Goal: Information Seeking & Learning: Learn about a topic

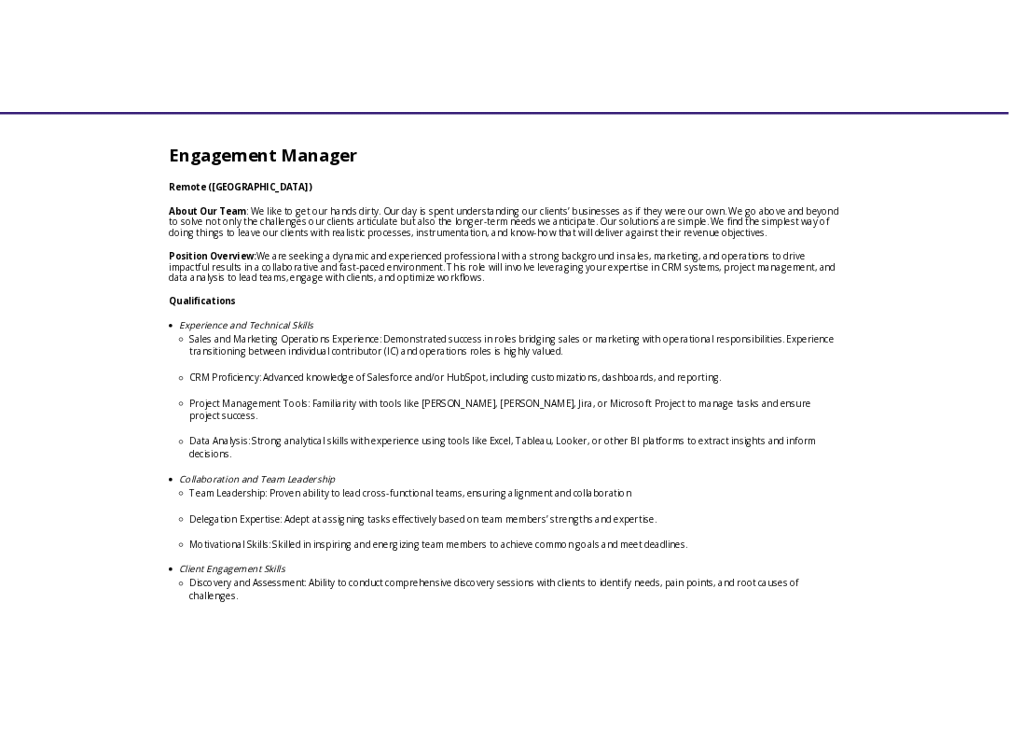
scroll to position [579, 0]
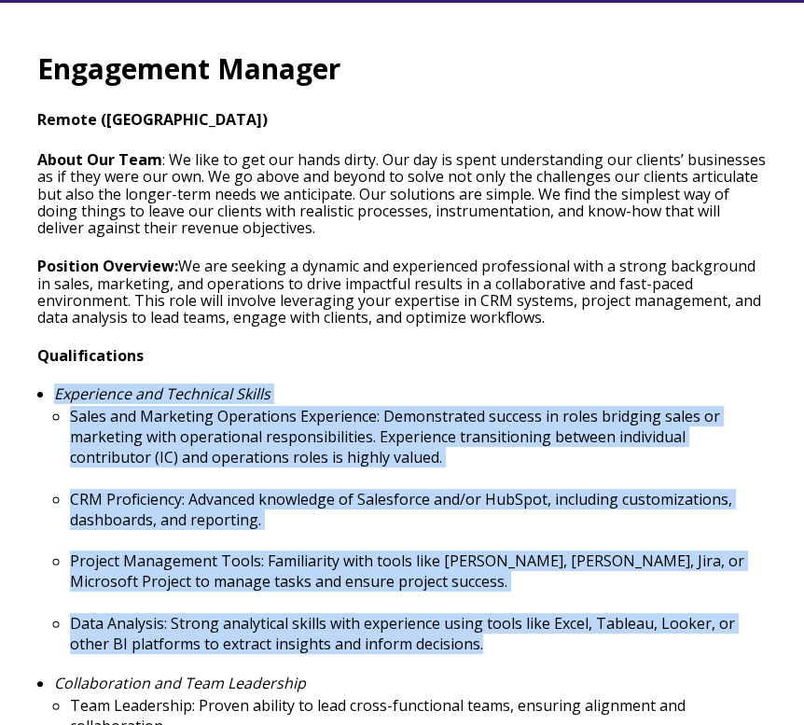
drag, startPoint x: 57, startPoint y: 394, endPoint x: 511, endPoint y: 644, distance: 518.6
click at [518, 646] on li "Experience and Technical Skills Sales and Marketing Operations Experience: Demo…" at bounding box center [410, 519] width 713 height 269
copy li "Experience and Technical Skills Sales and Marketing Operations Experience: Demo…"
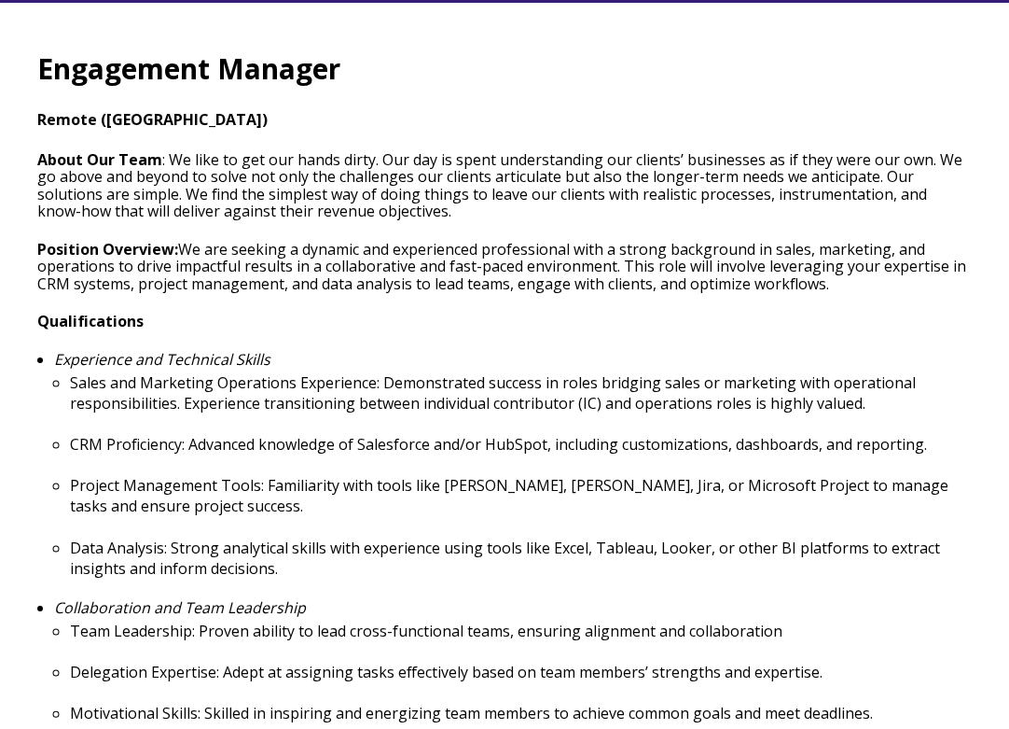
click at [400, 286] on p "Position Overview: We are seeking a dynamic and experienced professional with a…" at bounding box center [504, 266] width 935 height 51
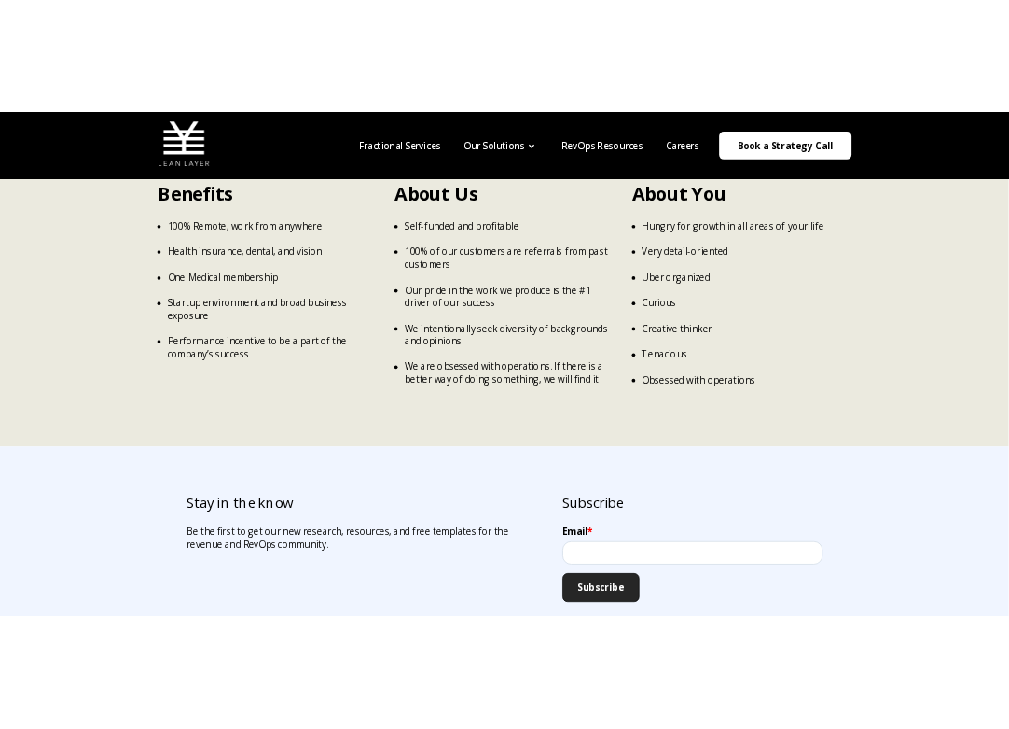
scroll to position [3071, 0]
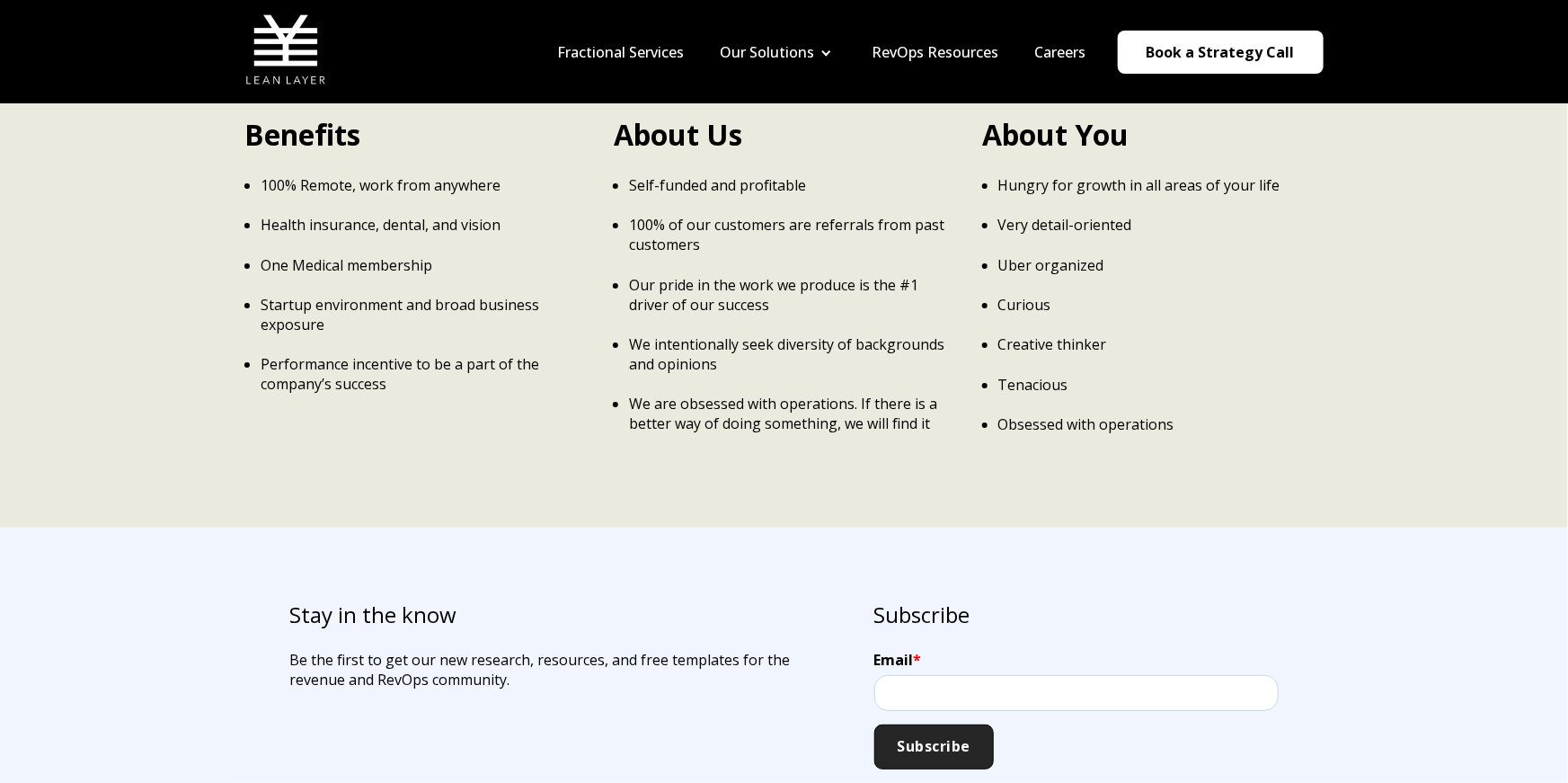
drag, startPoint x: 894, startPoint y: 307, endPoint x: 872, endPoint y: 316, distance: 23.8
click at [894, 307] on ul "Self-funded and profitable 100% of our customers are referrals from past custom…" at bounding box center [784, 304] width 341 height 259
drag, startPoint x: 127, startPoint y: 107, endPoint x: 121, endPoint y: 75, distance: 32.6
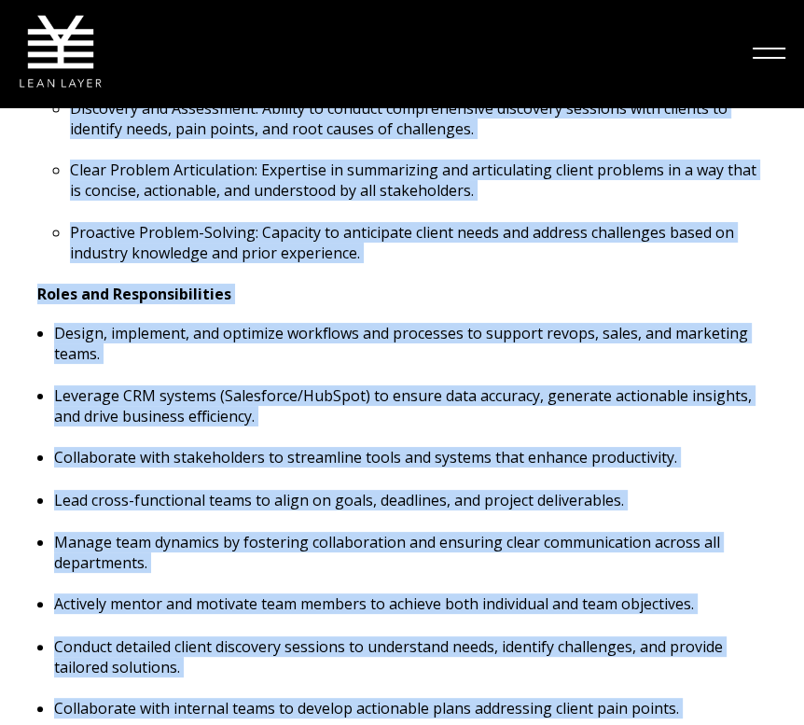
scroll to position [1360, 0]
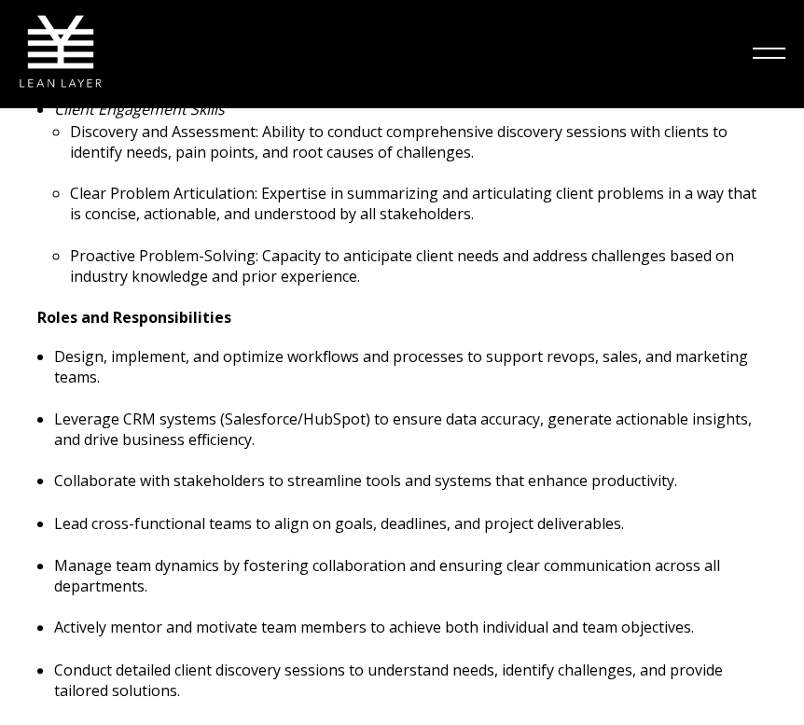
click at [404, 160] on p "Discovery and Assessment: Ability to conduct comprehensive discovery sessions w…" at bounding box center [418, 141] width 697 height 41
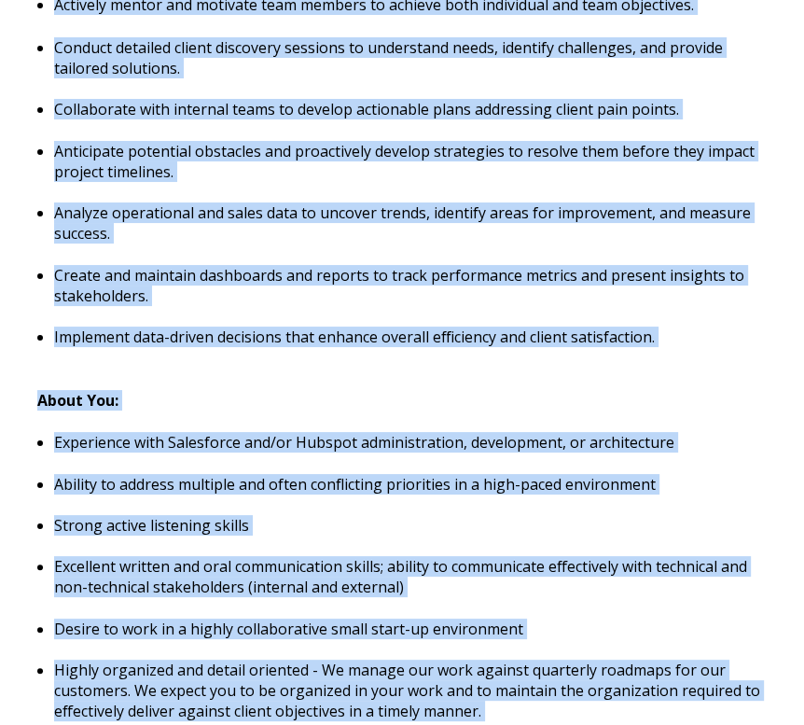
scroll to position [2080, 0]
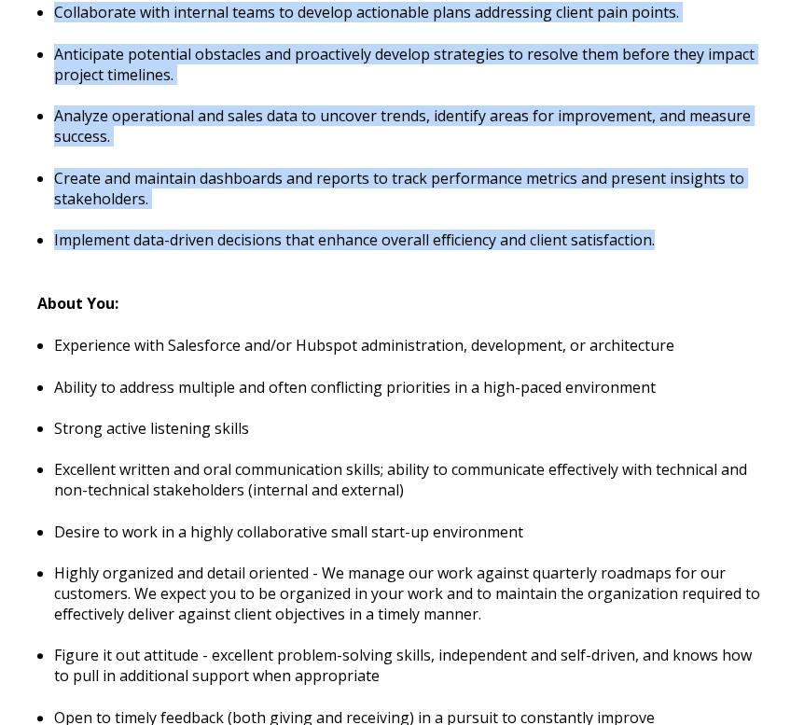
drag, startPoint x: 41, startPoint y: 35, endPoint x: 528, endPoint y: 170, distance: 505.4
click at [243, 224] on ul "Conduct detailed client discovery sessions to understand needs, identify challe…" at bounding box center [402, 95] width 730 height 310
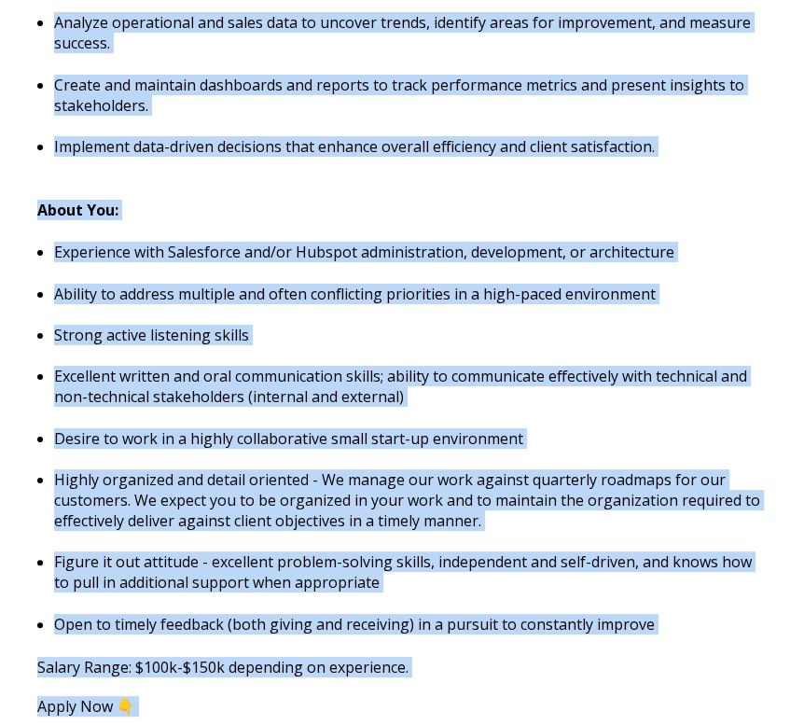
scroll to position [2372, 0]
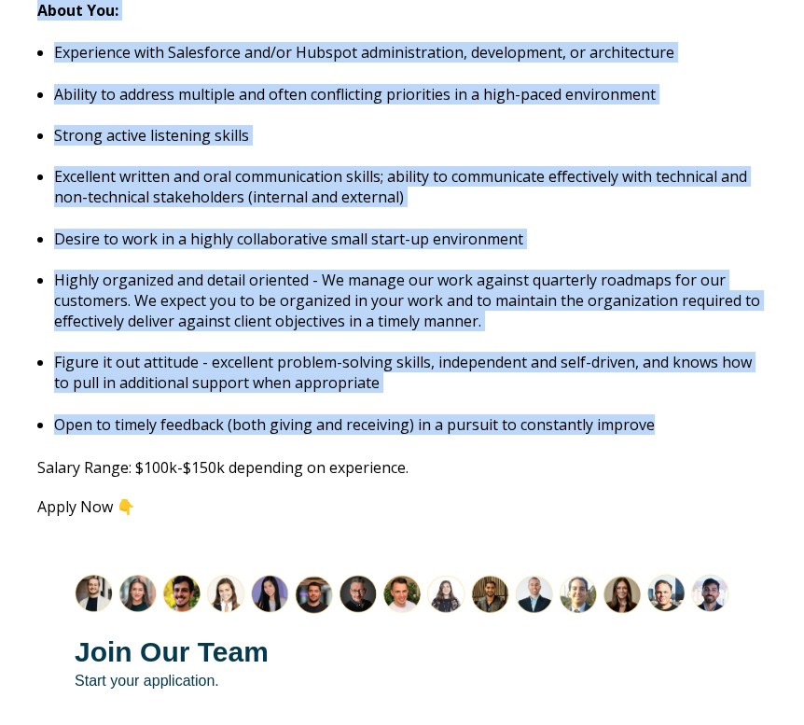
drag, startPoint x: 40, startPoint y: 434, endPoint x: 670, endPoint y: 428, distance: 629.8
copy span "Roles and Responsibilities Design, implement, and optimize workflows and proces…"
